Goal: Transaction & Acquisition: Obtain resource

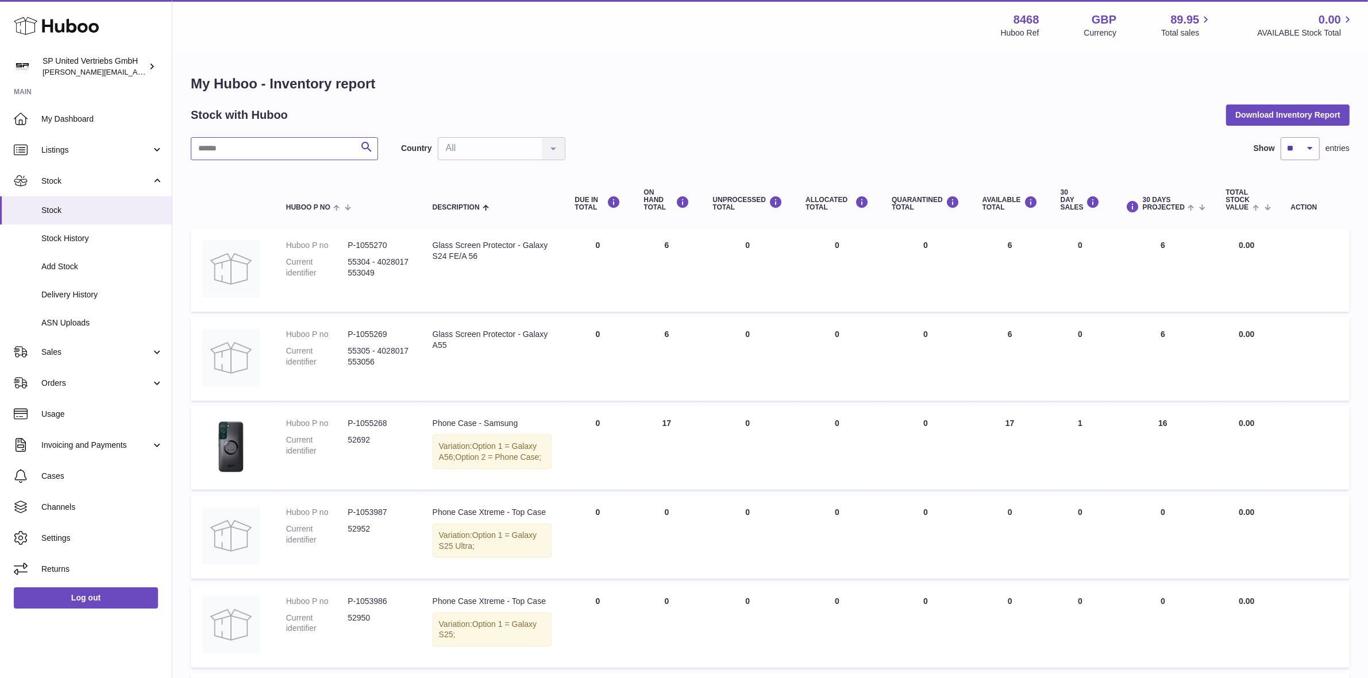
click at [242, 153] on input "text" at bounding box center [284, 148] width 187 height 23
paste input "*****"
type input "*****"
drag, startPoint x: 364, startPoint y: 145, endPoint x: 357, endPoint y: 142, distance: 6.9
click at [364, 144] on icon "submit" at bounding box center [367, 147] width 14 height 14
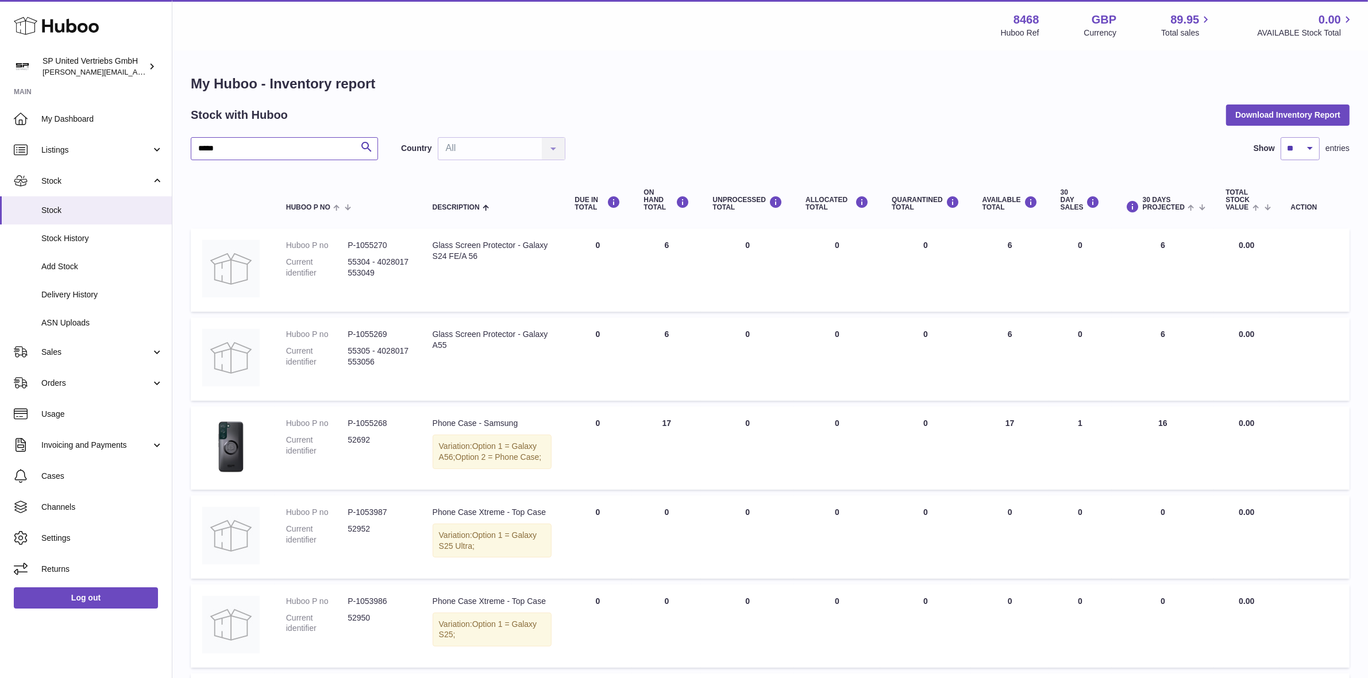
click at [285, 151] on input "*****" at bounding box center [284, 148] width 187 height 23
drag, startPoint x: 279, startPoint y: 148, endPoint x: 159, endPoint y: 137, distance: 120.0
click at [160, 135] on div "Huboo SP United Vertriebs GmbH tim@sp-united.com Main My Dashboard Listings Not…" at bounding box center [684, 626] width 1368 height 1253
click at [1297, 112] on button "Download Inventory Report" at bounding box center [1287, 115] width 123 height 21
click at [1112, 116] on div "Stock with Huboo Download Inventory Report" at bounding box center [770, 115] width 1159 height 21
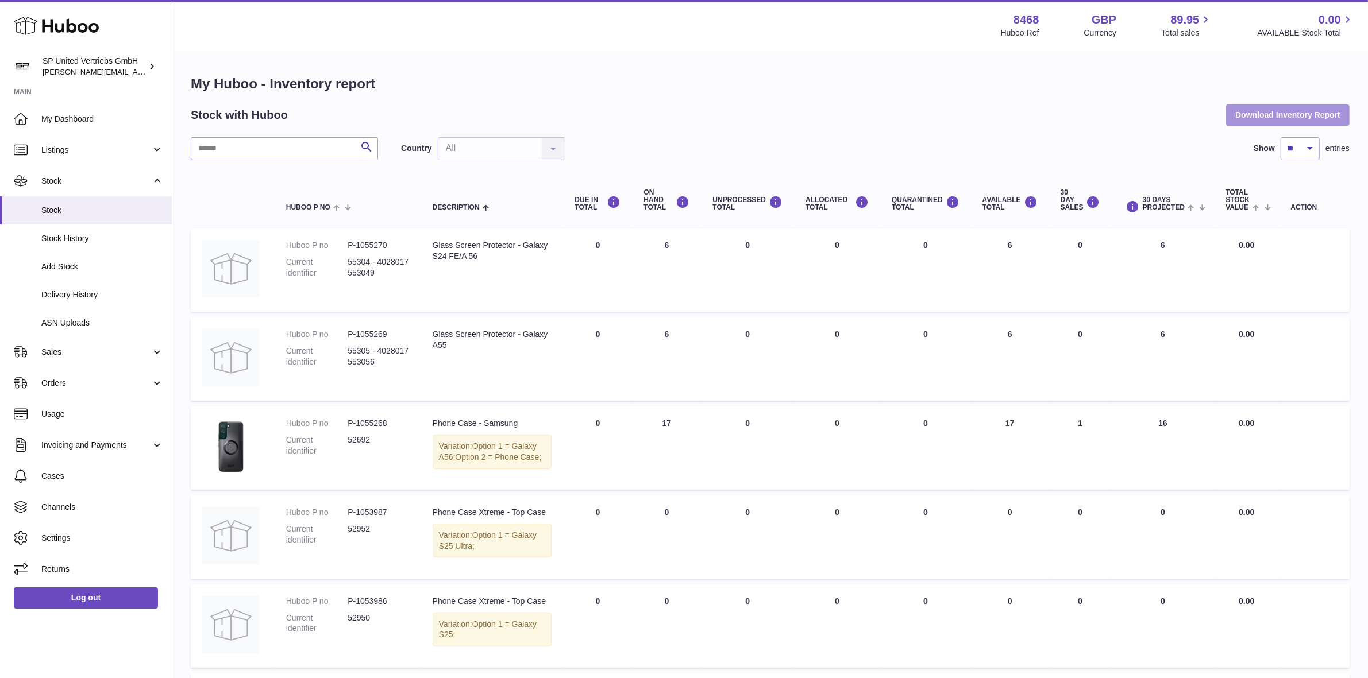
click at [1269, 108] on button "Download Inventory Report" at bounding box center [1287, 115] width 123 height 21
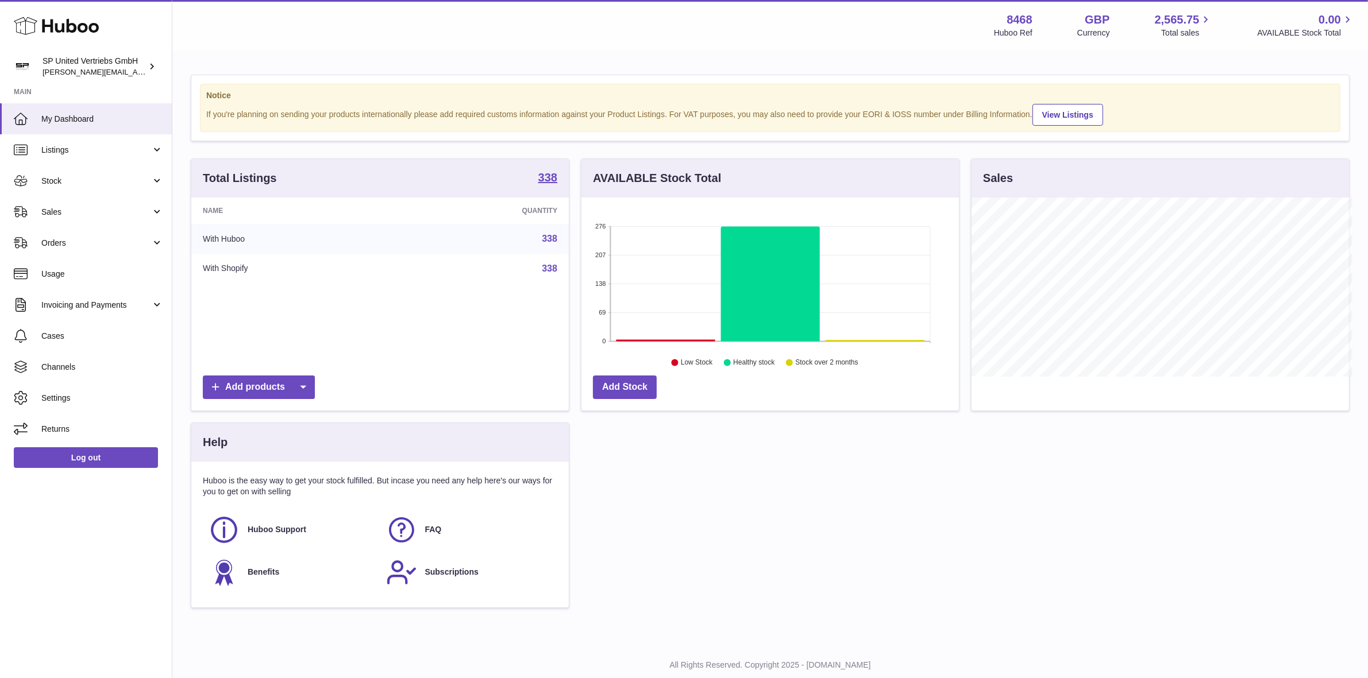
scroll to position [574203, 574005]
drag, startPoint x: 42, startPoint y: 184, endPoint x: 51, endPoint y: 182, distance: 8.9
click at [44, 184] on span "Stock" at bounding box center [96, 181] width 110 height 11
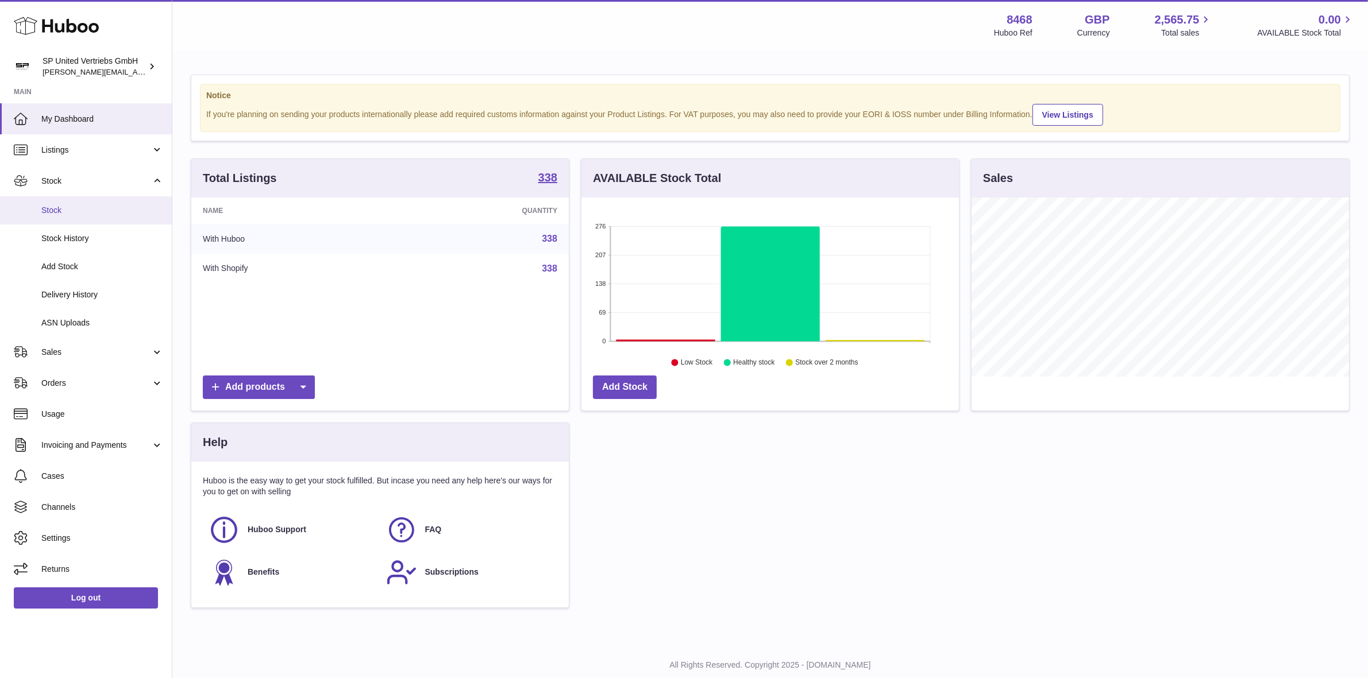
click at [68, 210] on span "Stock" at bounding box center [102, 210] width 122 height 11
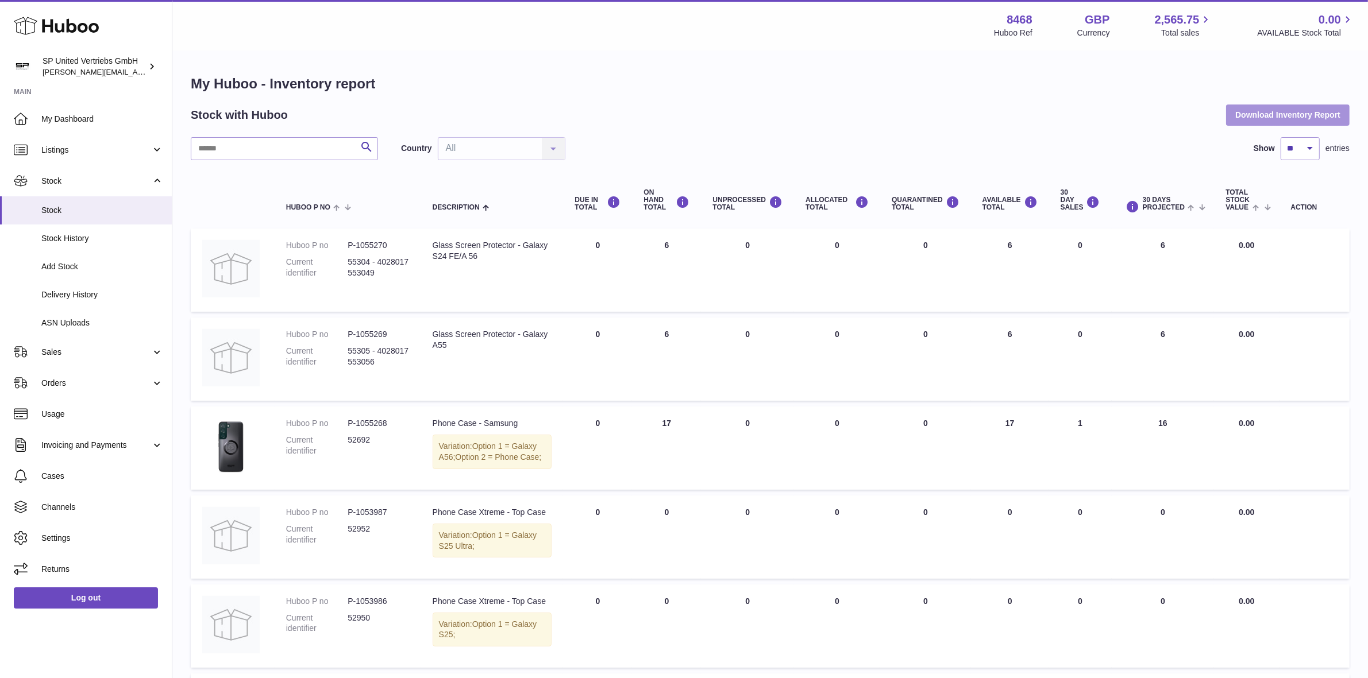
click at [1327, 110] on button "Download Inventory Report" at bounding box center [1287, 115] width 123 height 21
